Goal: Task Accomplishment & Management: Manage account settings

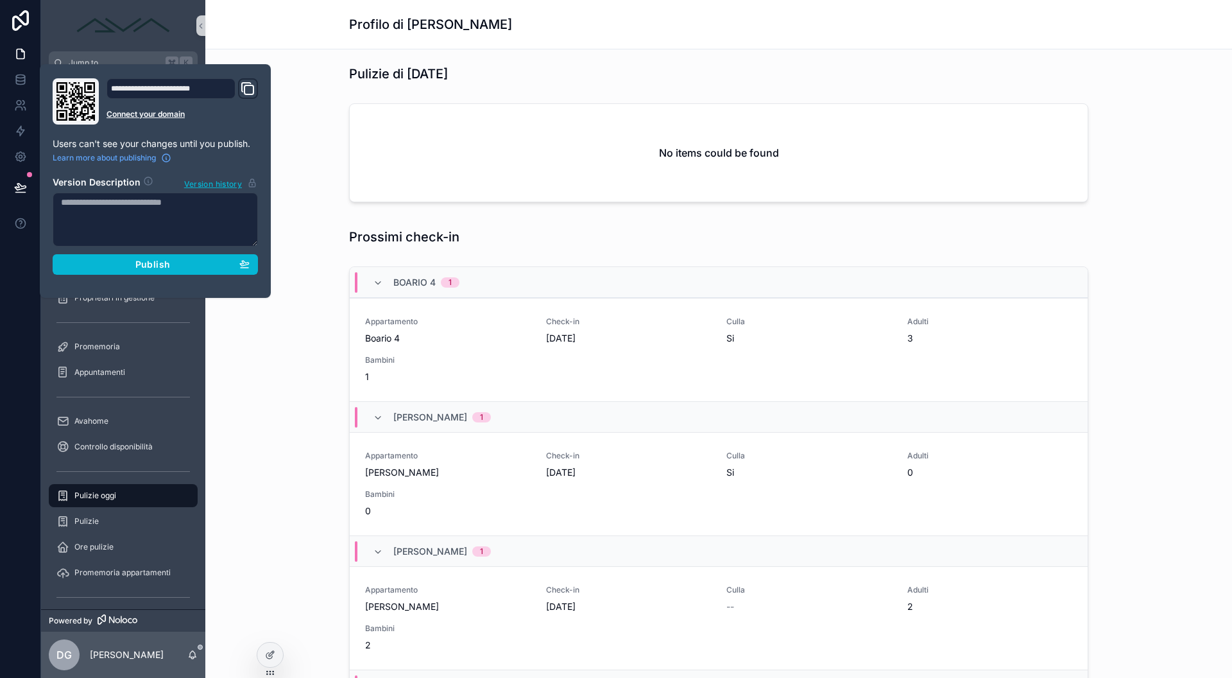
click at [115, 48] on div "scrollable content" at bounding box center [123, 25] width 164 height 51
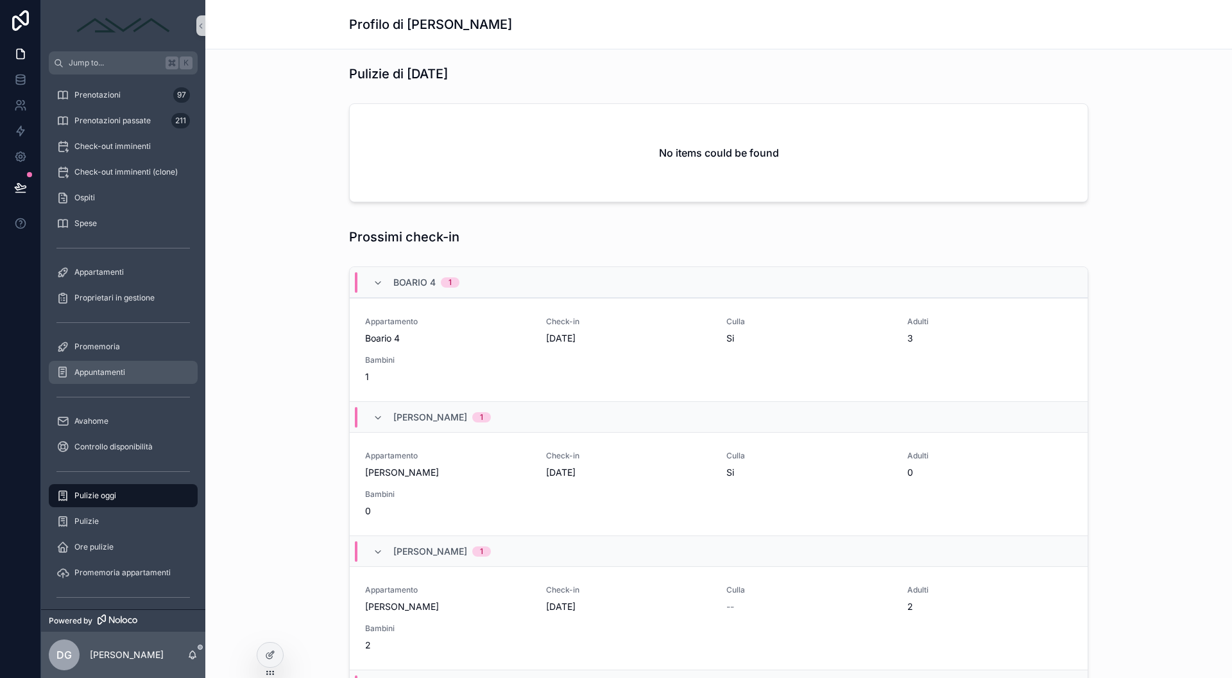
click at [128, 372] on div "Appuntamenti" at bounding box center [123, 372] width 134 height 21
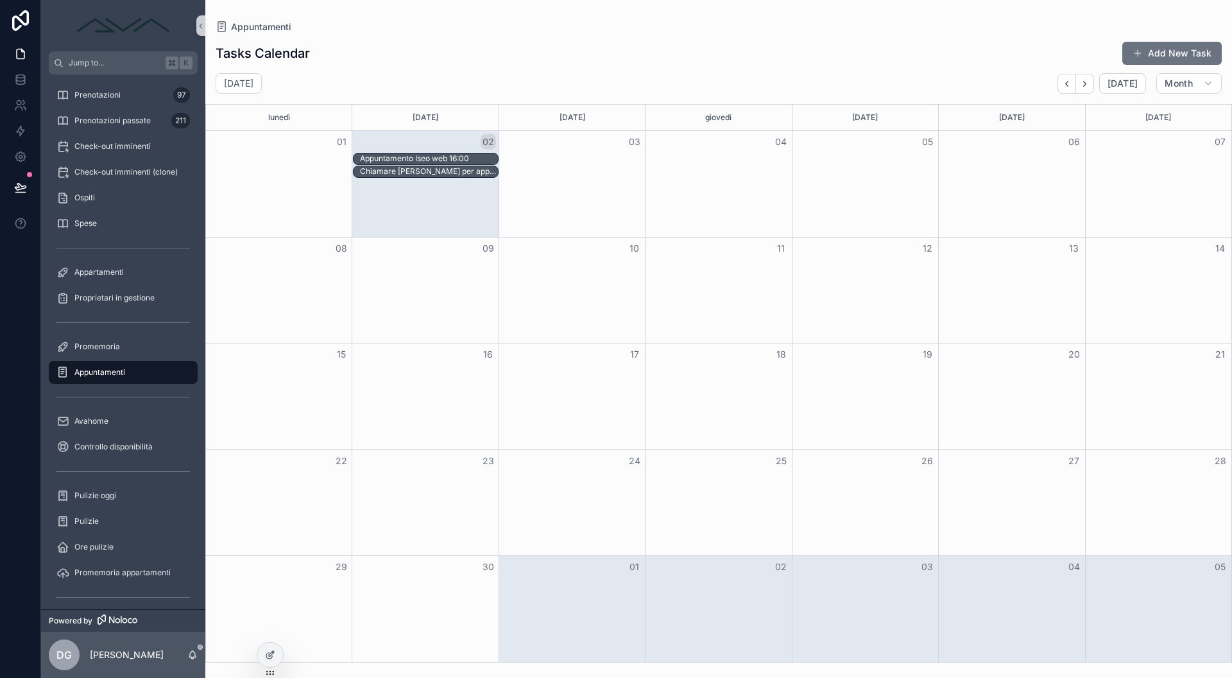
click at [911, 162] on div "Appuntamento Iseo web 16:00" at bounding box center [719, 159] width 1026 height 13
click at [911, 162] on div "Appuntamenti Tasks Calendar Add New Task [DATE] [DATE] Month lunedì [DATE] [DAT…" at bounding box center [718, 339] width 1027 height 678
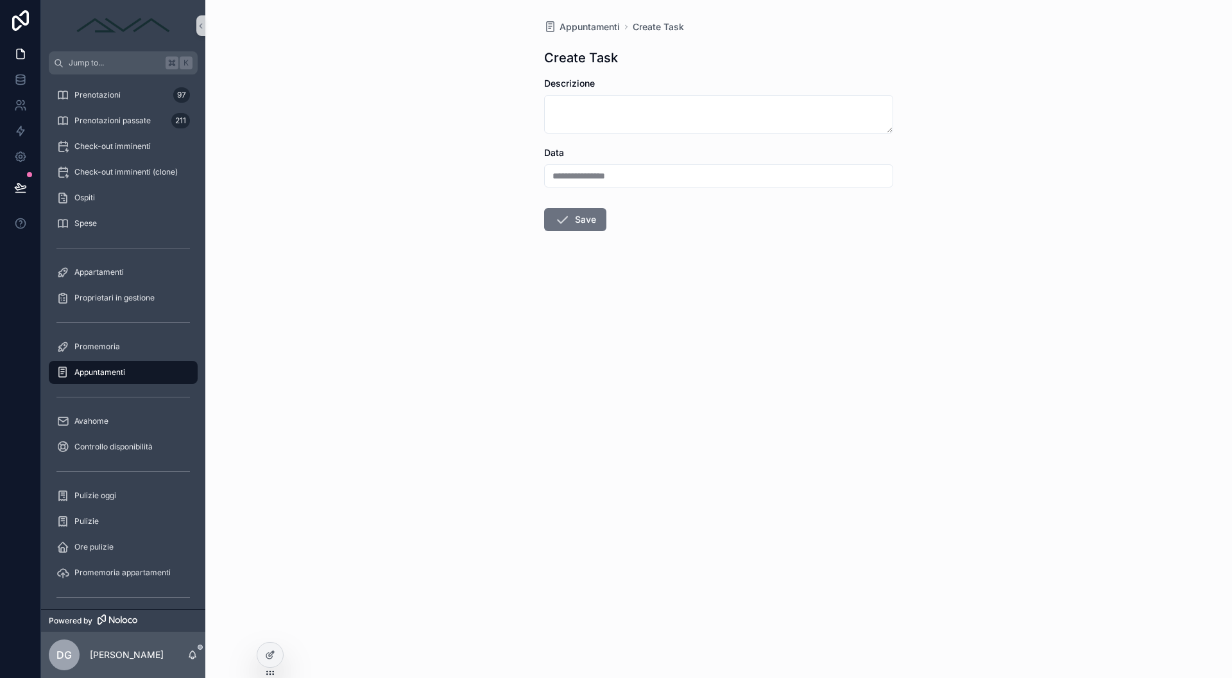
click at [911, 162] on div "**********" at bounding box center [718, 339] width 1027 height 678
click at [702, 116] on textarea "scrollable content" at bounding box center [718, 114] width 349 height 39
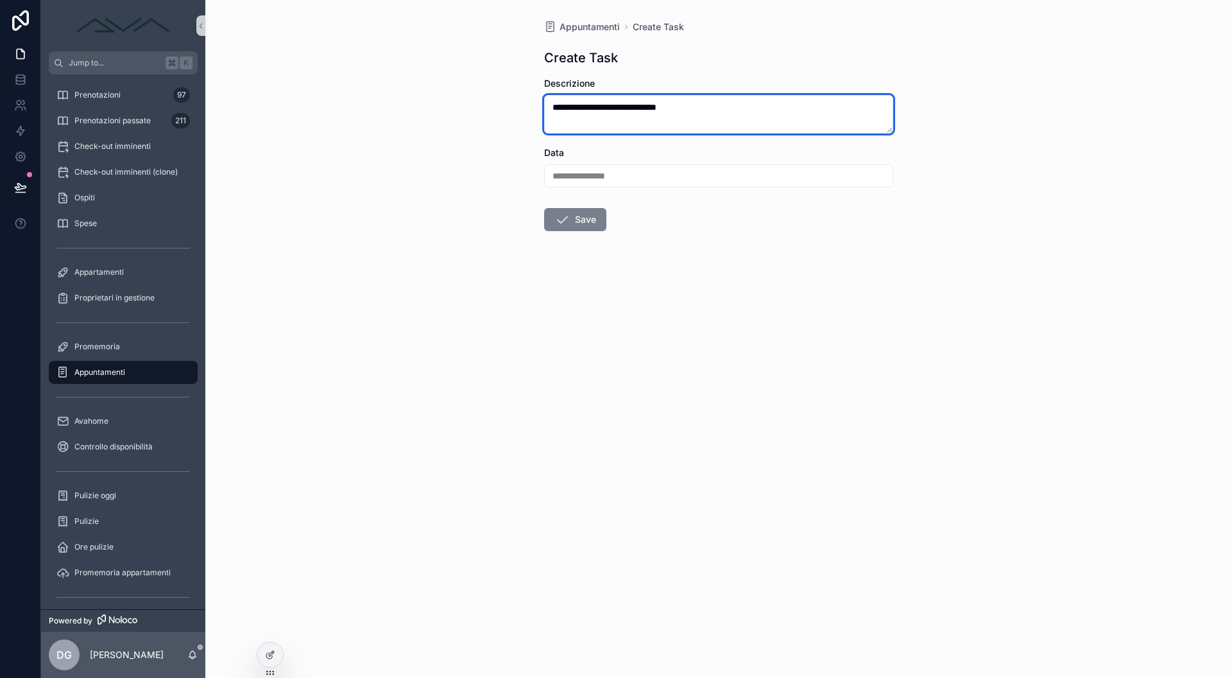
type textarea "**********"
click at [575, 221] on button "Save" at bounding box center [575, 219] width 62 height 23
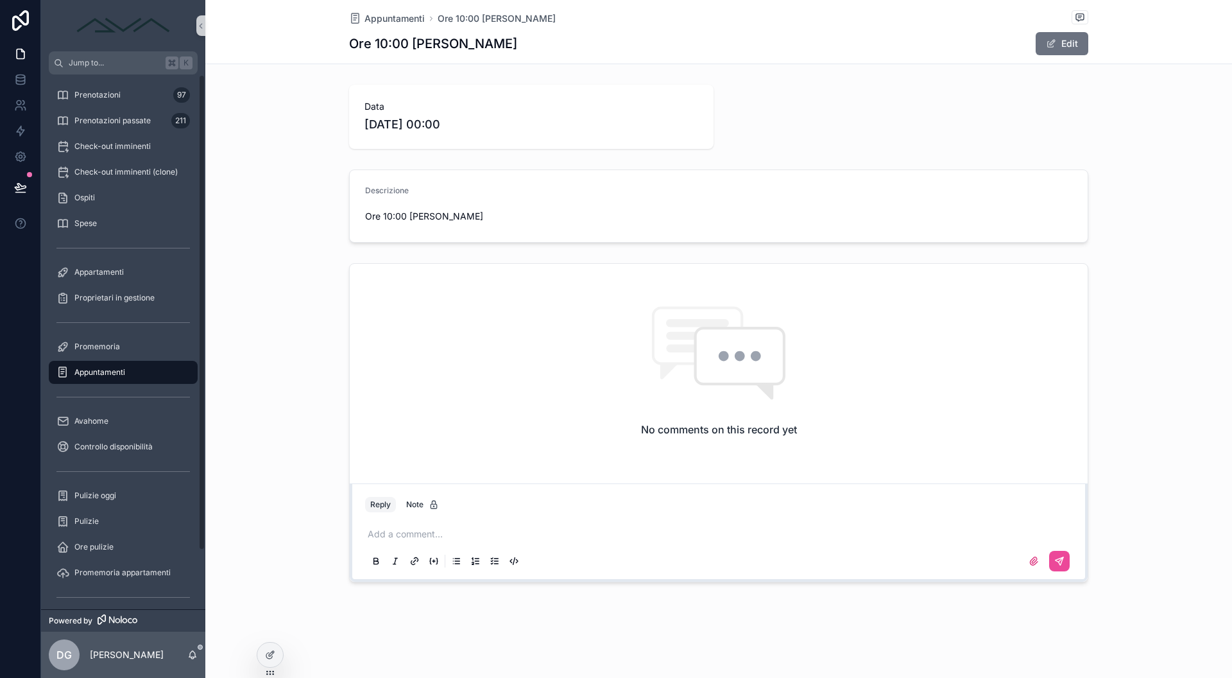
click at [141, 367] on div "Appuntamenti" at bounding box center [123, 372] width 134 height 21
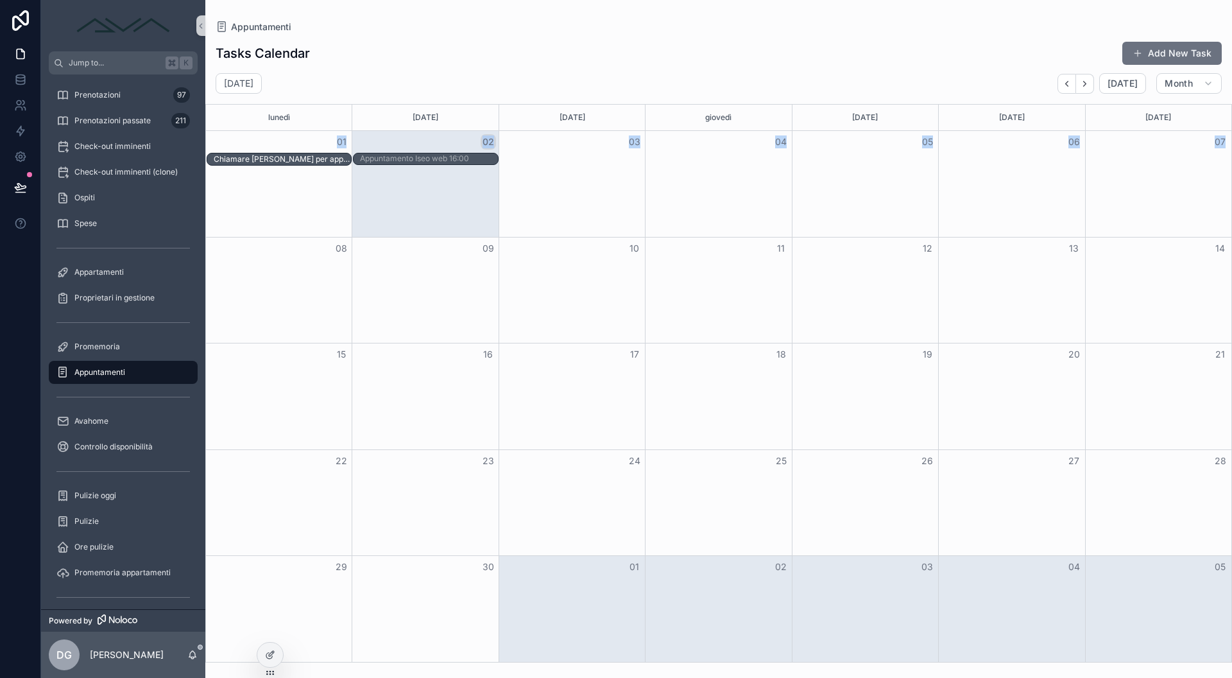
drag, startPoint x: 411, startPoint y: 170, endPoint x: 297, endPoint y: 191, distance: 116.1
click at [295, 194] on div "01 02 03 04 05 06 07 Appuntamento Iseo web 16:00 [PERSON_NAME] per appuntamento…" at bounding box center [719, 184] width 1026 height 106
drag, startPoint x: 404, startPoint y: 174, endPoint x: 331, endPoint y: 181, distance: 72.9
click at [331, 181] on div "01 02 03 04 05 06 07 Appuntamento Iseo web 16:00 [PERSON_NAME] per appuntamento…" at bounding box center [719, 184] width 1026 height 106
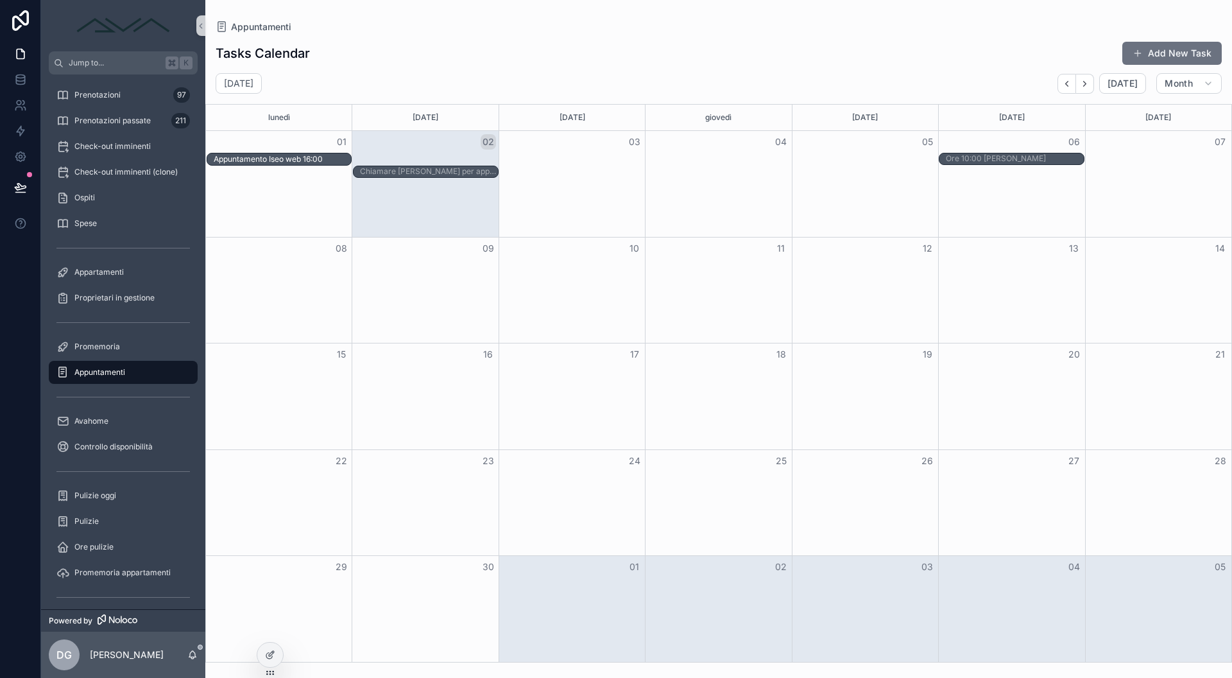
drag, startPoint x: 437, startPoint y: 156, endPoint x: 331, endPoint y: 164, distance: 106.2
click at [705, 206] on div "Month View" at bounding box center [718, 184] width 146 height 106
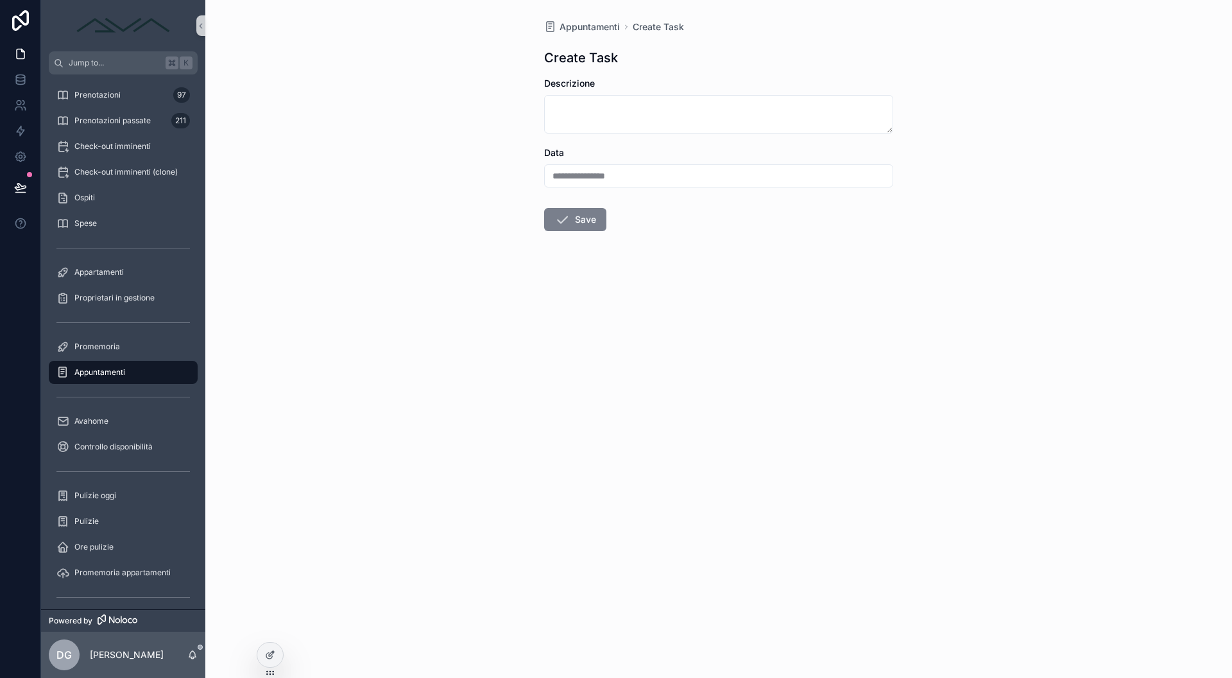
click at [591, 218] on button "Save" at bounding box center [575, 219] width 62 height 23
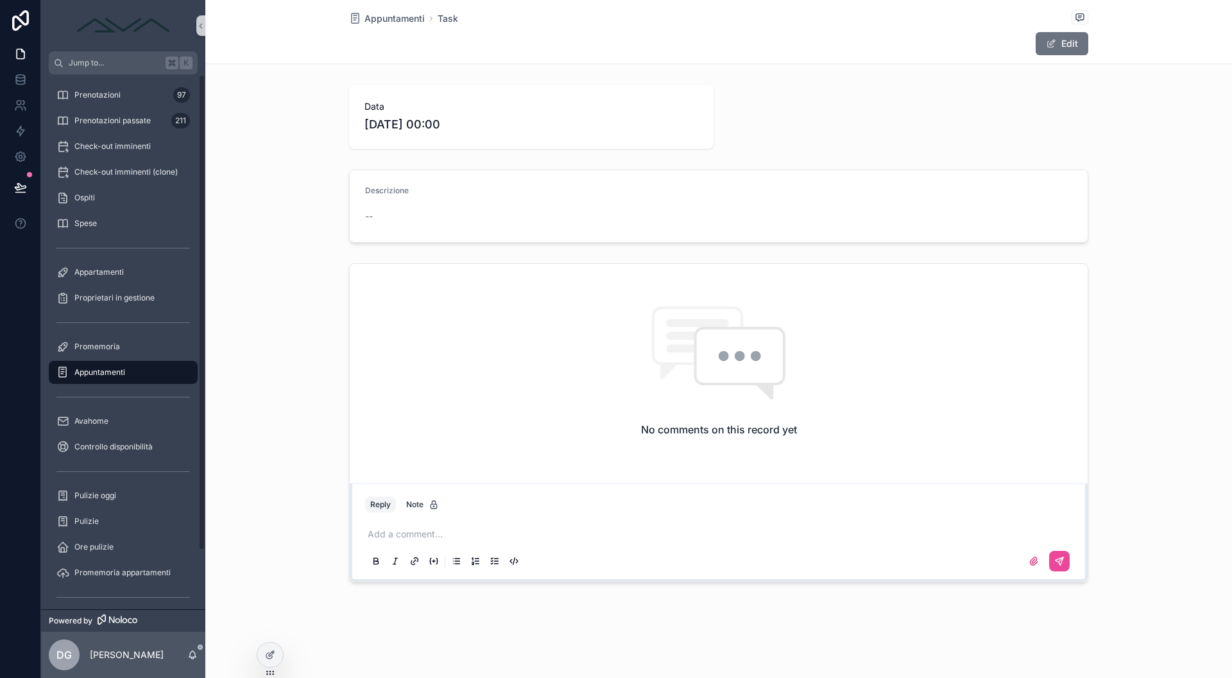
click at [121, 382] on div "Appuntamenti" at bounding box center [123, 372] width 134 height 21
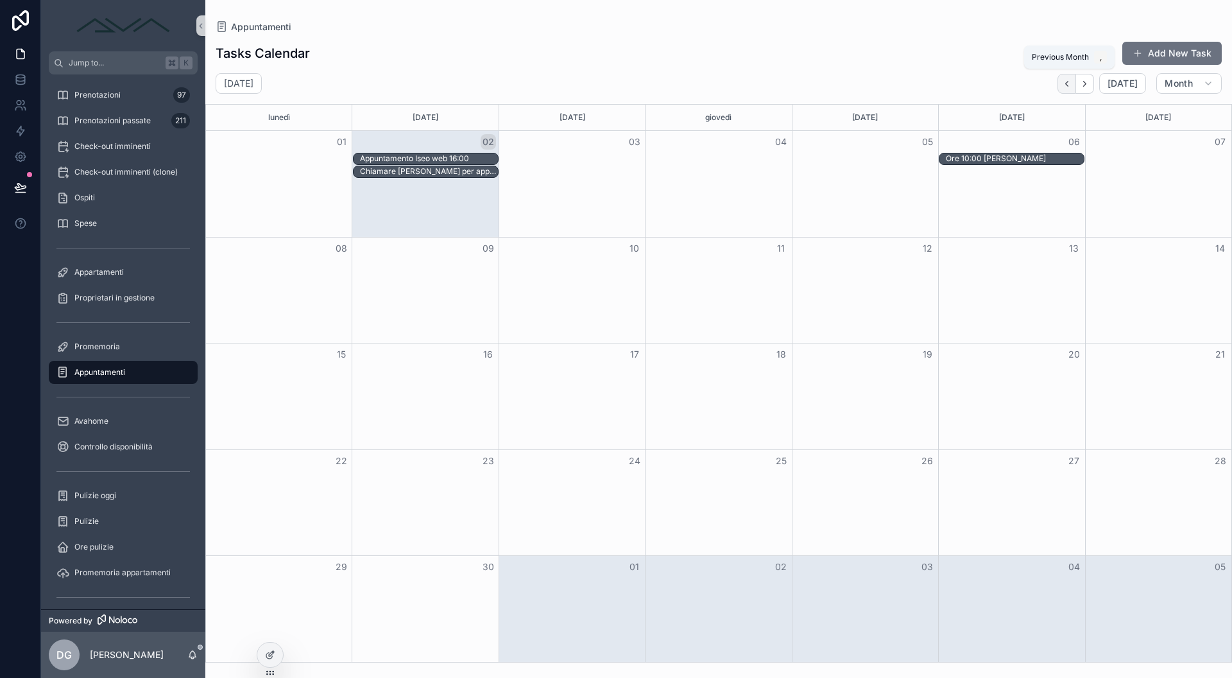
click at [1075, 80] on button "Back" at bounding box center [1067, 84] width 19 height 20
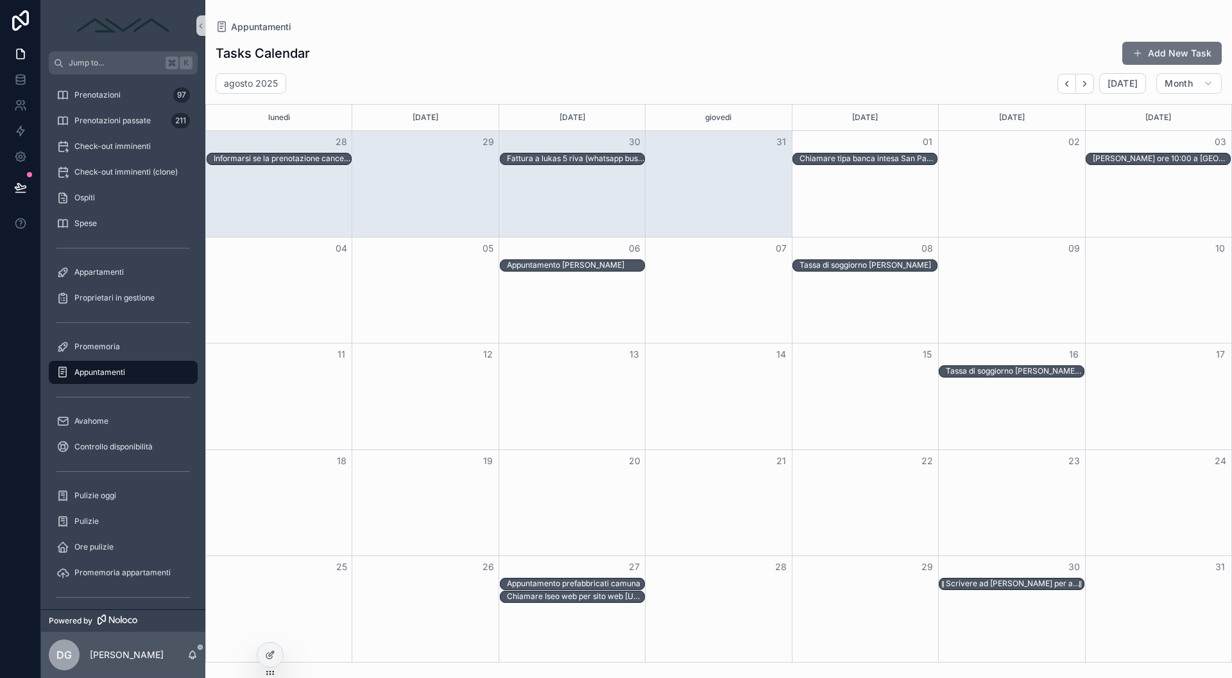
click at [1050, 587] on div "Scrivere ad [PERSON_NAME] per appuntamento lunedì Villa a Costa" at bounding box center [1014, 583] width 137 height 10
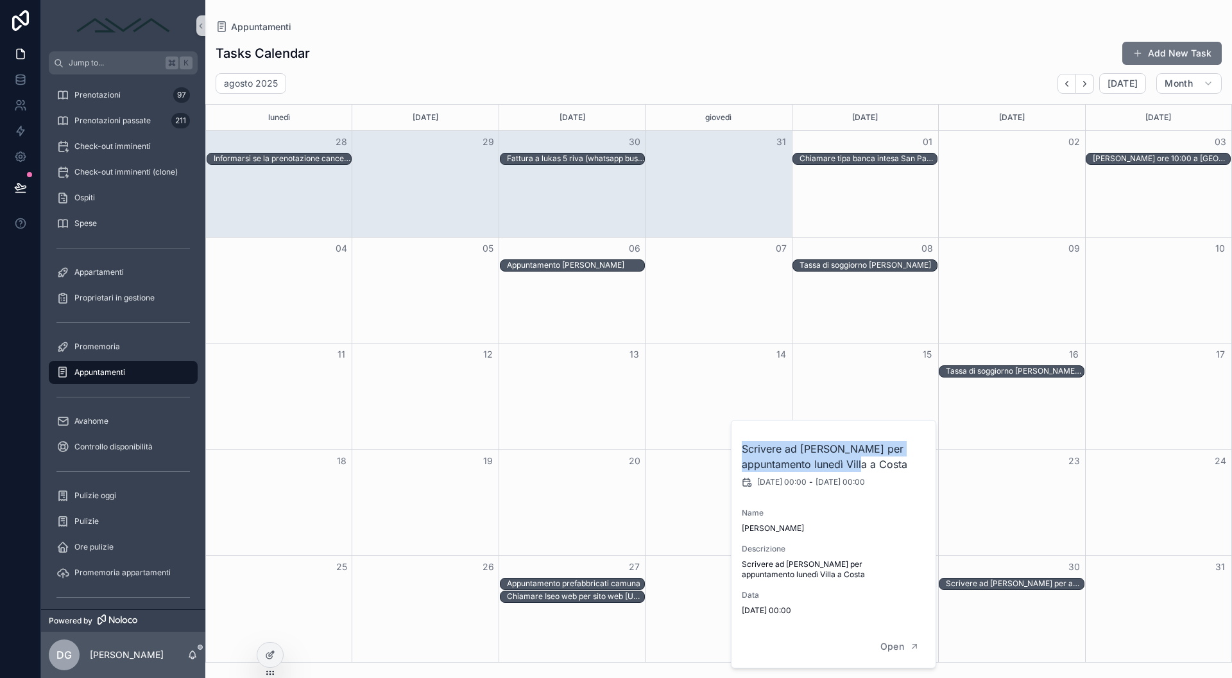
drag, startPoint x: 852, startPoint y: 465, endPoint x: 738, endPoint y: 451, distance: 115.1
click at [738, 451] on div "Scrivere ad [PERSON_NAME] per appuntamento lunedì Villa a Costa [DATE] 00:00 - …" at bounding box center [834, 522] width 205 height 205
click at [872, 463] on h2 "Scrivere ad [PERSON_NAME] per appuntamento lunedì Villa a Costa" at bounding box center [834, 456] width 185 height 31
click at [652, 577] on div "28" at bounding box center [719, 567] width 146 height 22
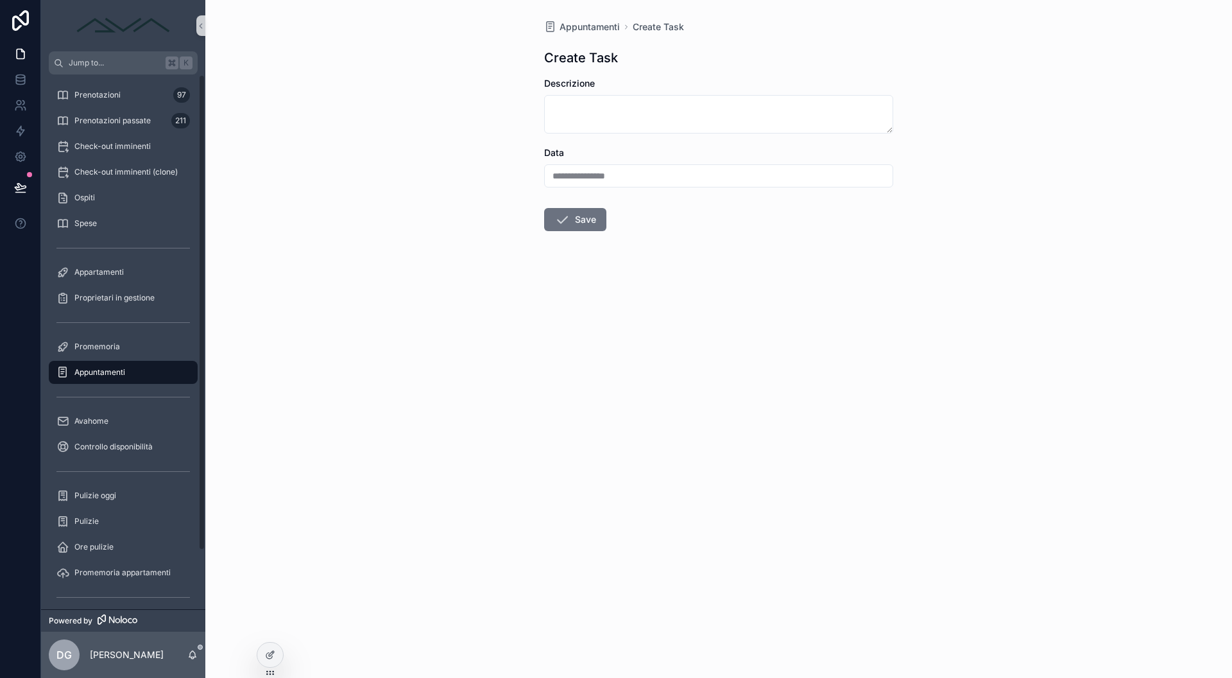
click at [98, 372] on span "Appuntamenti" at bounding box center [99, 372] width 51 height 10
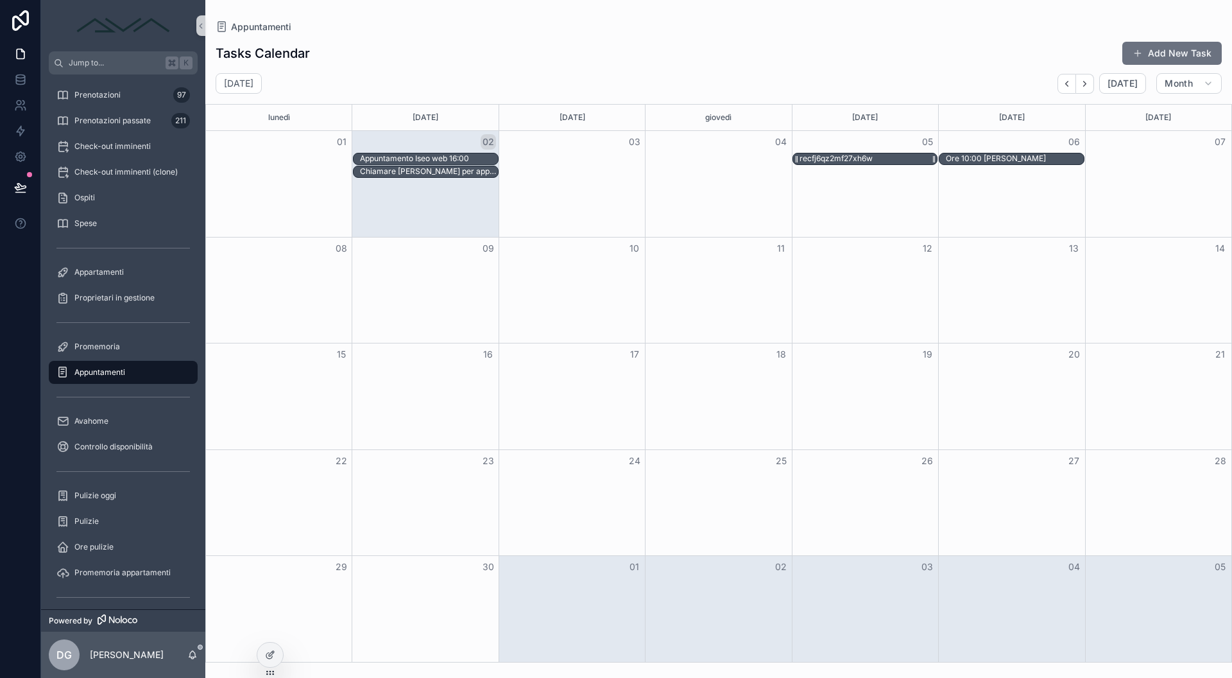
click at [871, 159] on div "recfj6qz2mf27xh6w" at bounding box center [836, 158] width 73 height 10
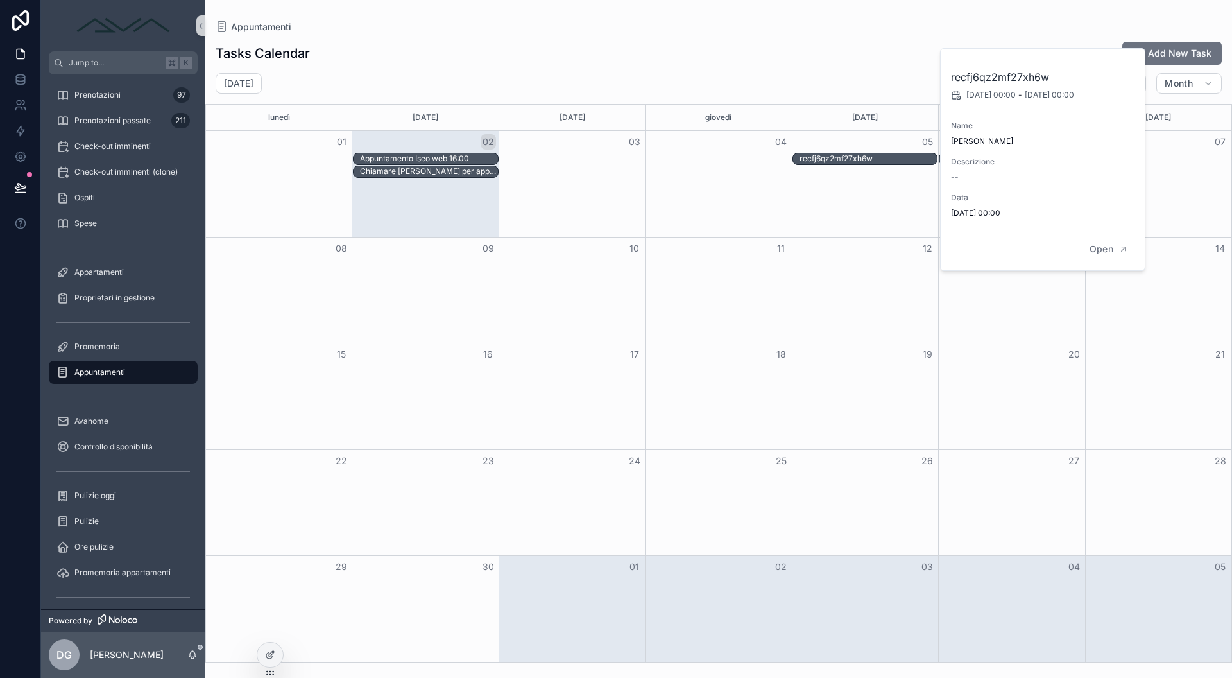
click at [445, 69] on div "Tasks Calendar Add New Task [DATE] [DATE] Month lunedì [DATE] [DATE] giovedì [D…" at bounding box center [718, 347] width 1027 height 629
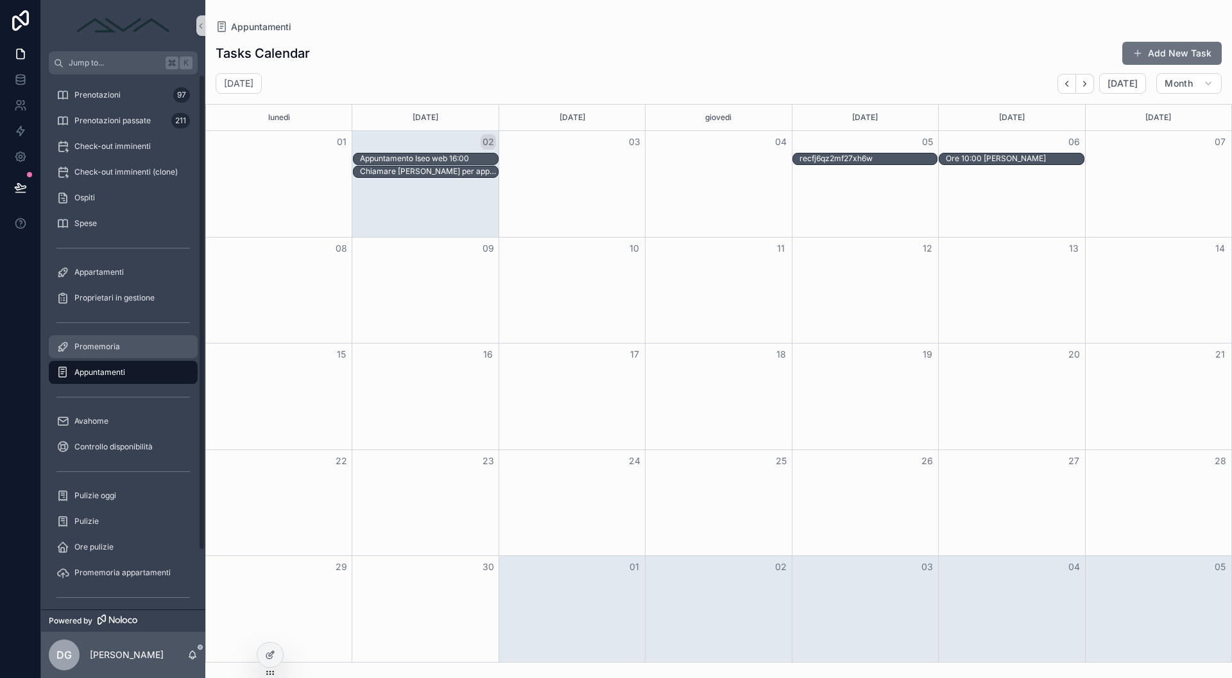
click at [101, 356] on div "Promemoria" at bounding box center [123, 346] width 134 height 21
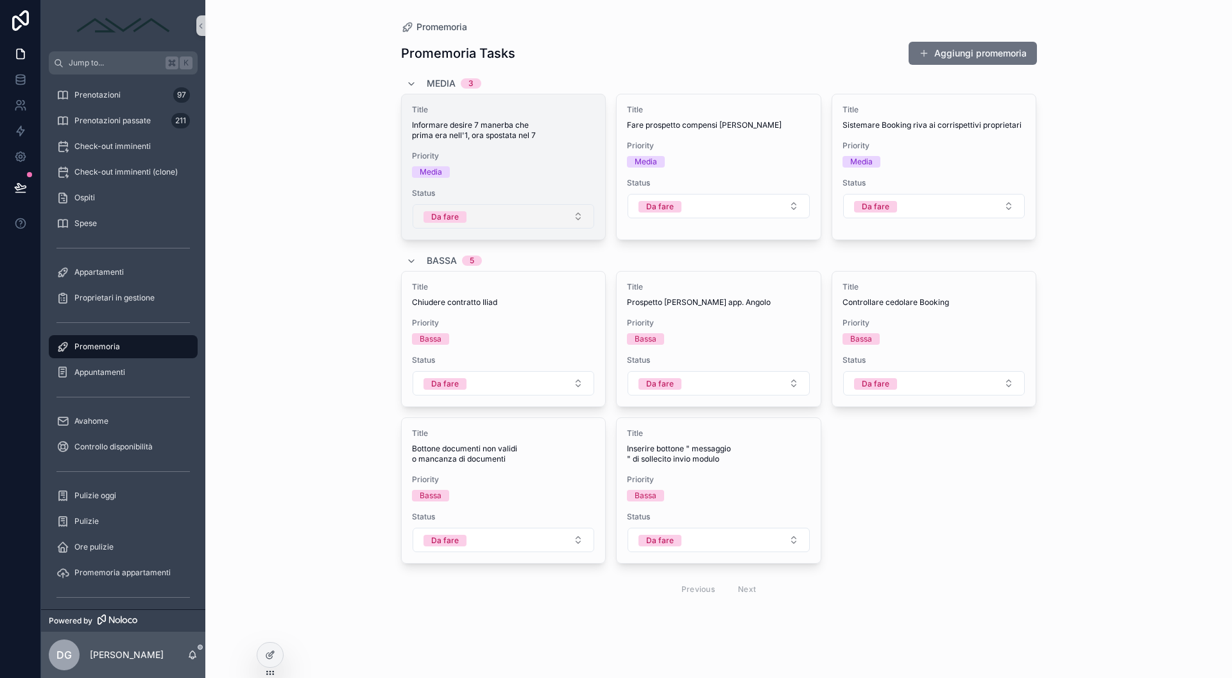
click at [504, 216] on button "Da fare" at bounding box center [504, 216] width 182 height 24
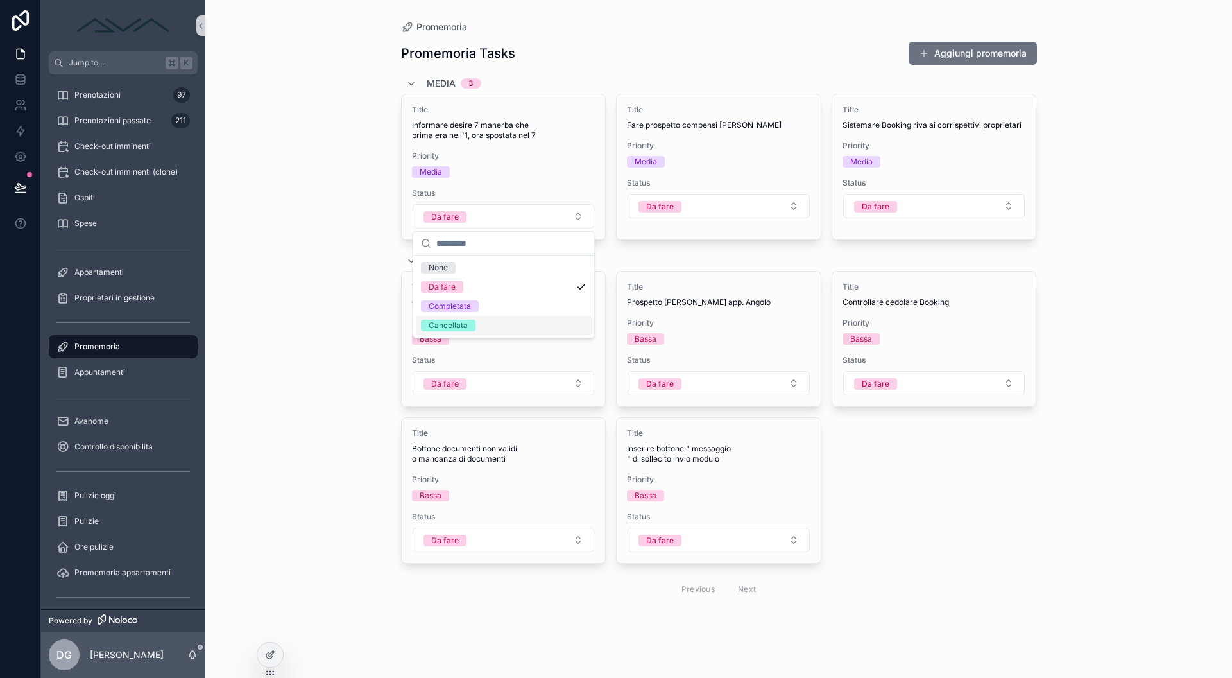
click at [485, 326] on div "Cancellata" at bounding box center [504, 325] width 176 height 19
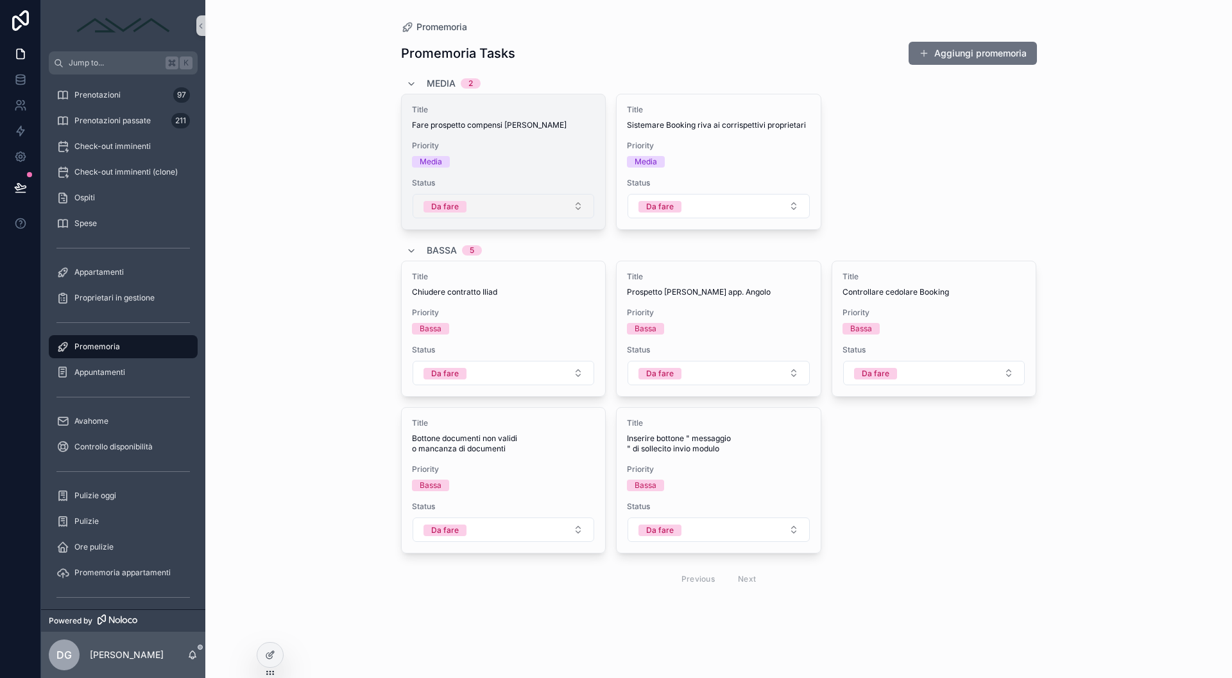
click at [543, 215] on button "Da fare" at bounding box center [504, 206] width 182 height 24
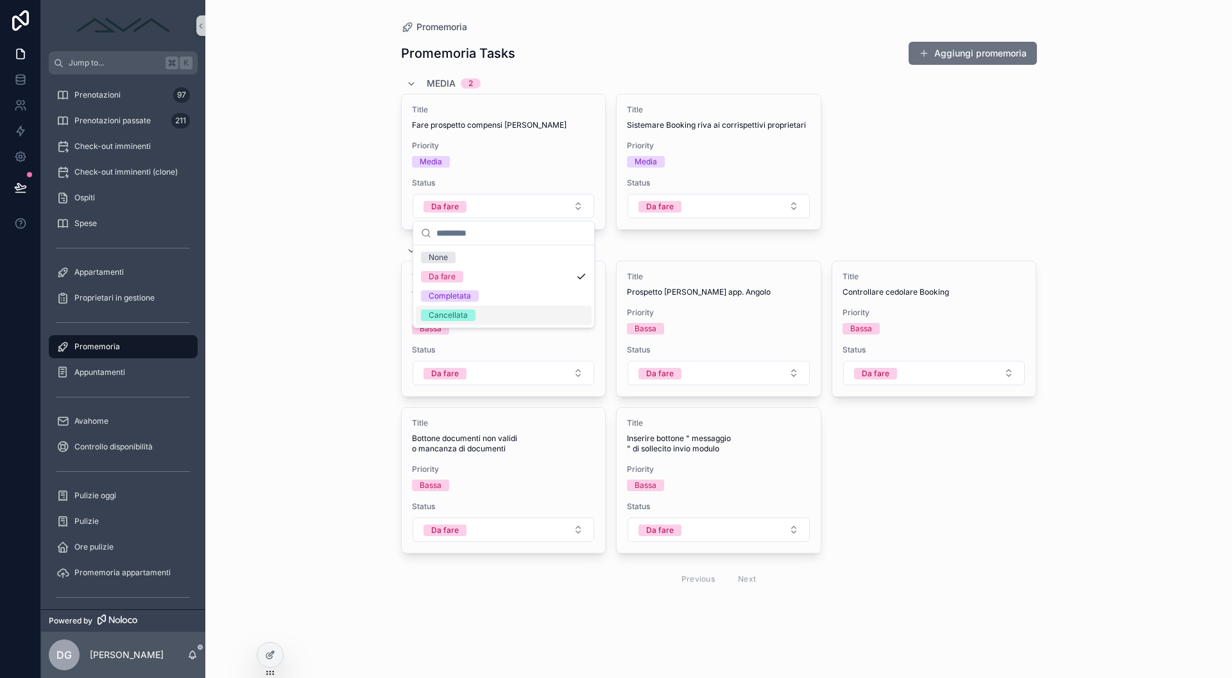
click at [518, 320] on div "Cancellata" at bounding box center [504, 315] width 176 height 19
